Goal: Task Accomplishment & Management: Use online tool/utility

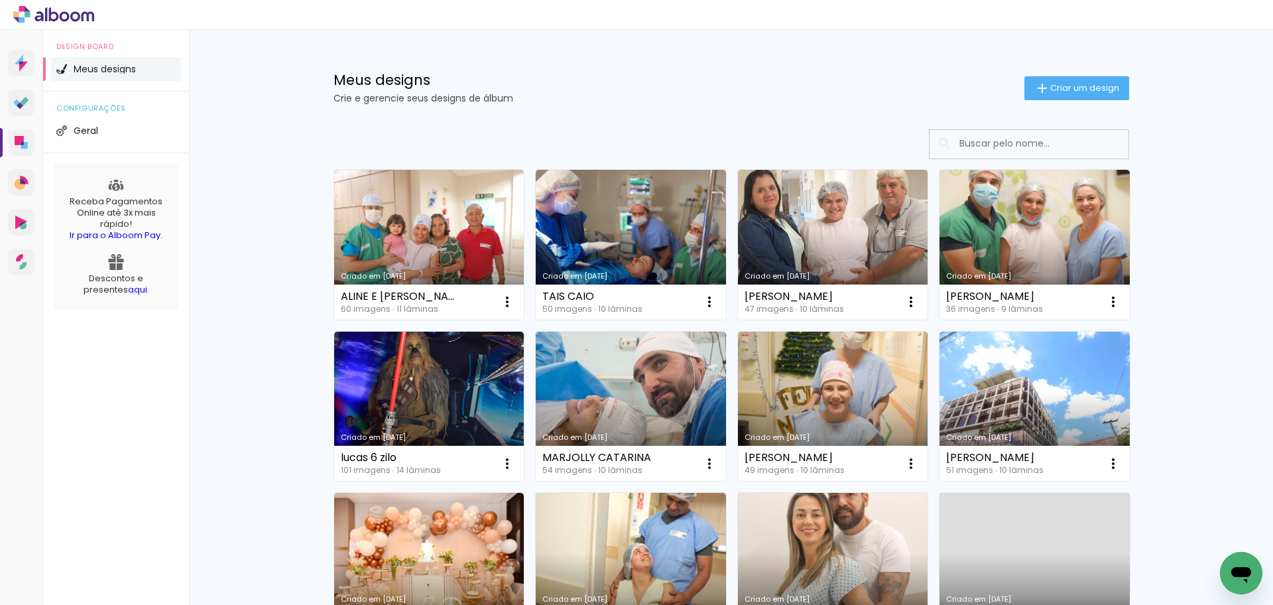
click at [626, 97] on p "Crie e gerencie seus designs de álbum" at bounding box center [678, 97] width 691 height 9
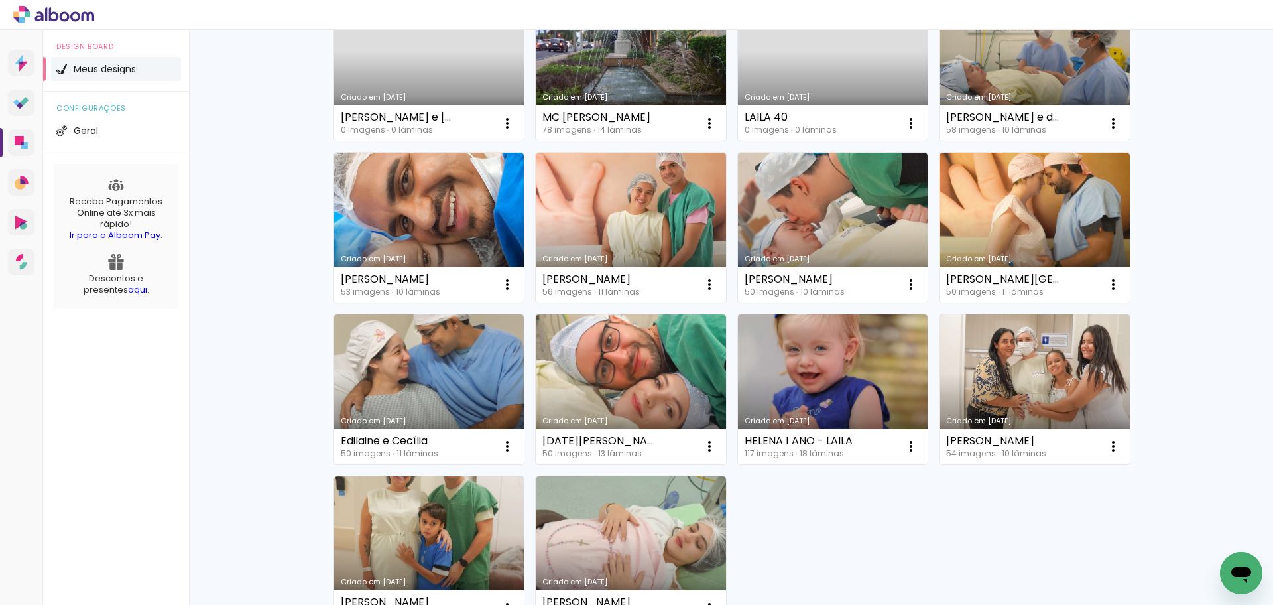
scroll to position [729, 0]
